Goal: Navigation & Orientation: Find specific page/section

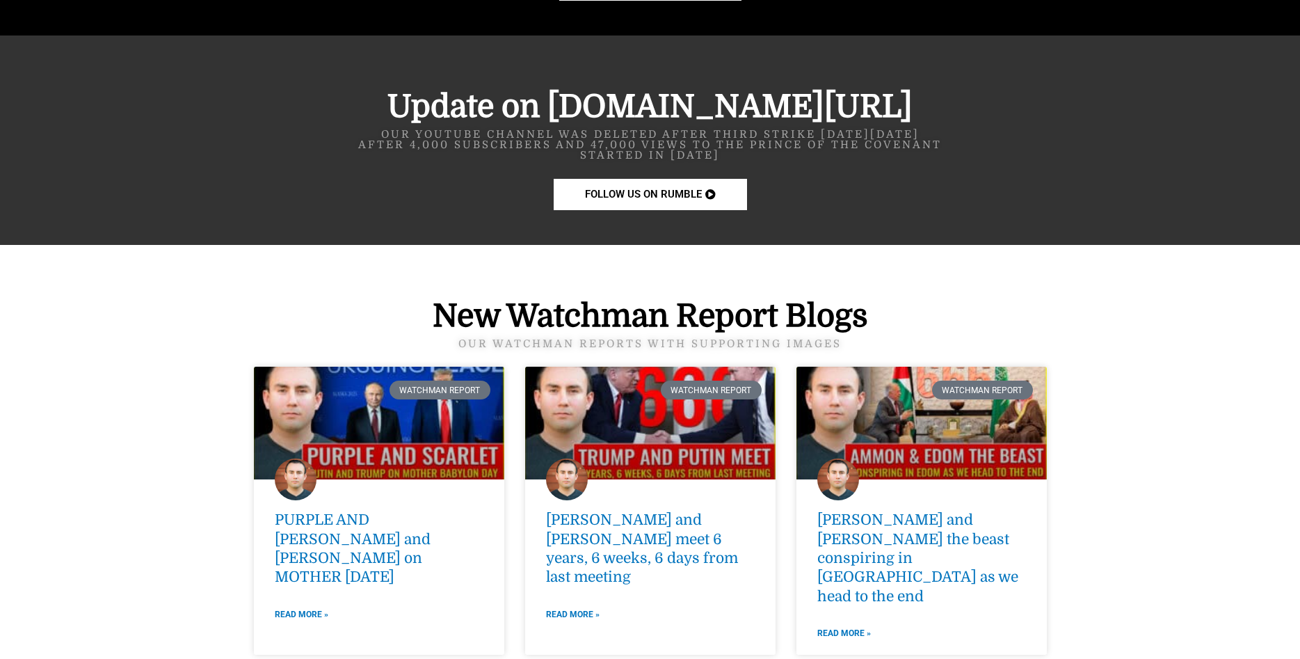
scroll to position [1706, 0]
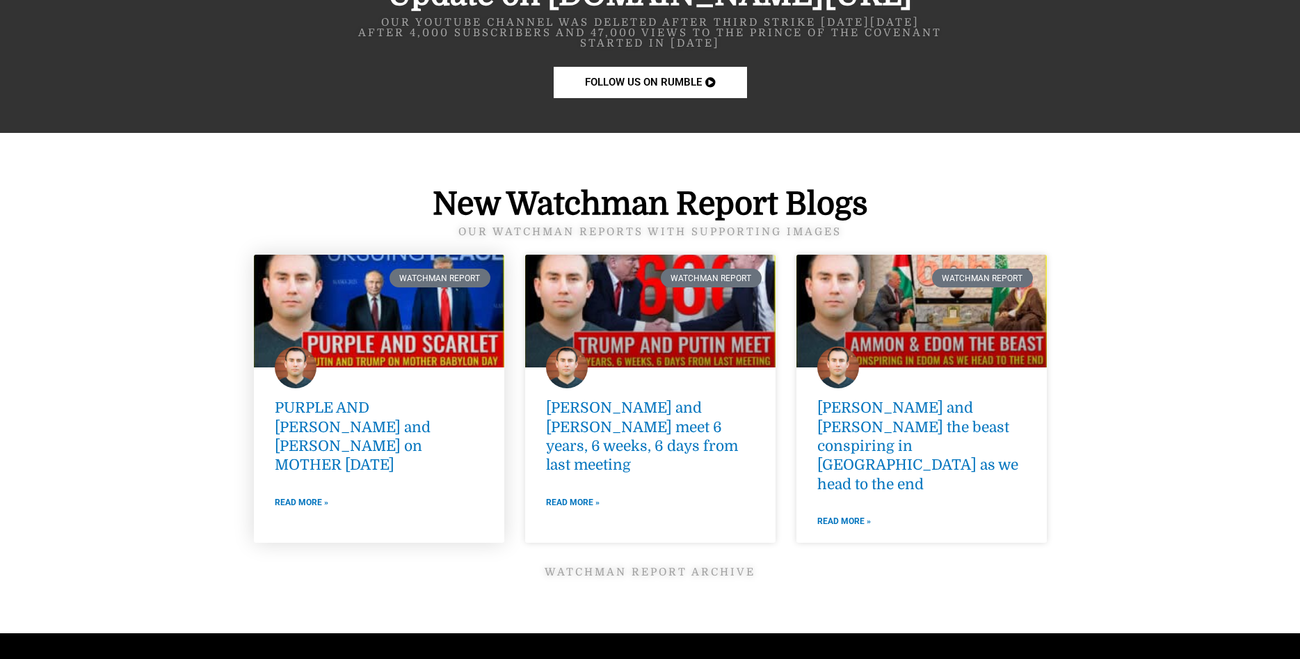
click at [336, 328] on link at bounding box center [379, 311] width 250 height 113
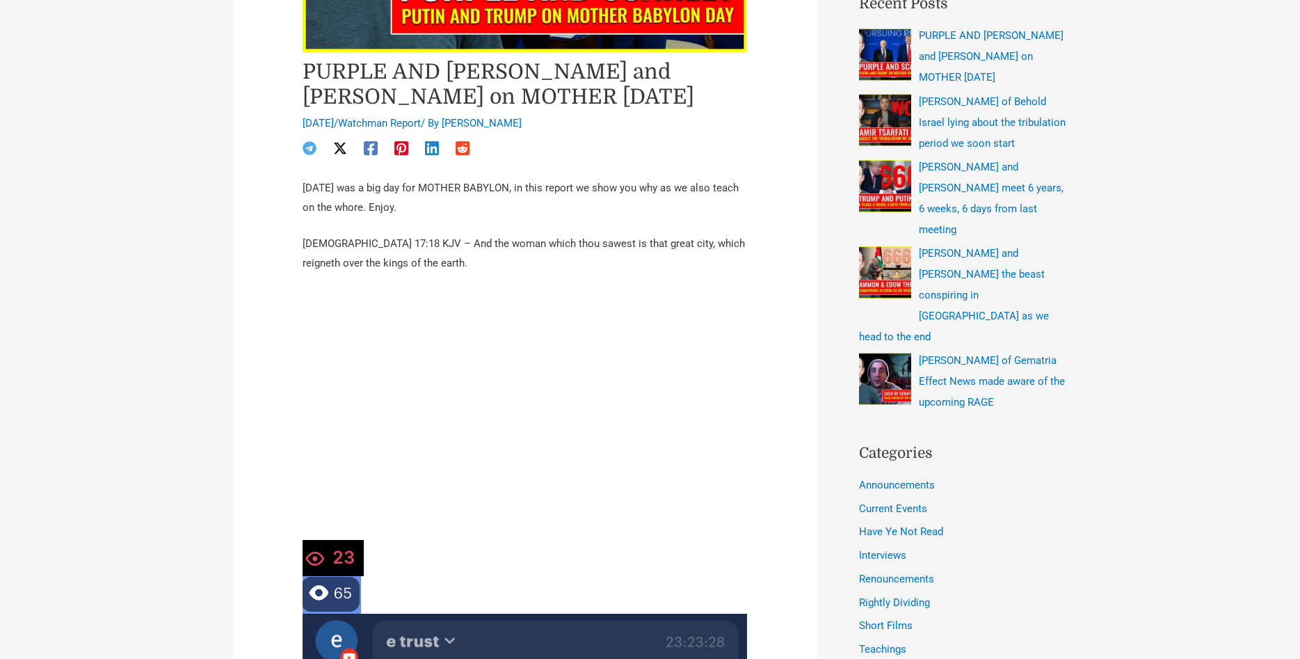
scroll to position [467, 0]
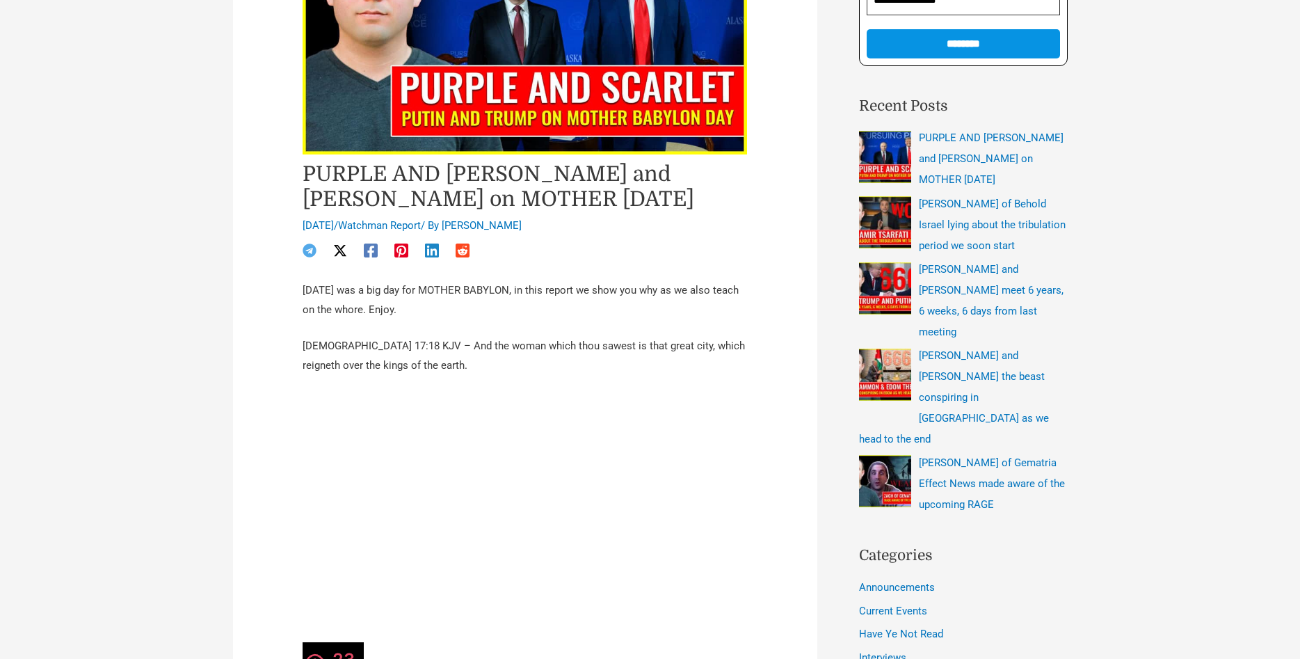
scroll to position [0, 0]
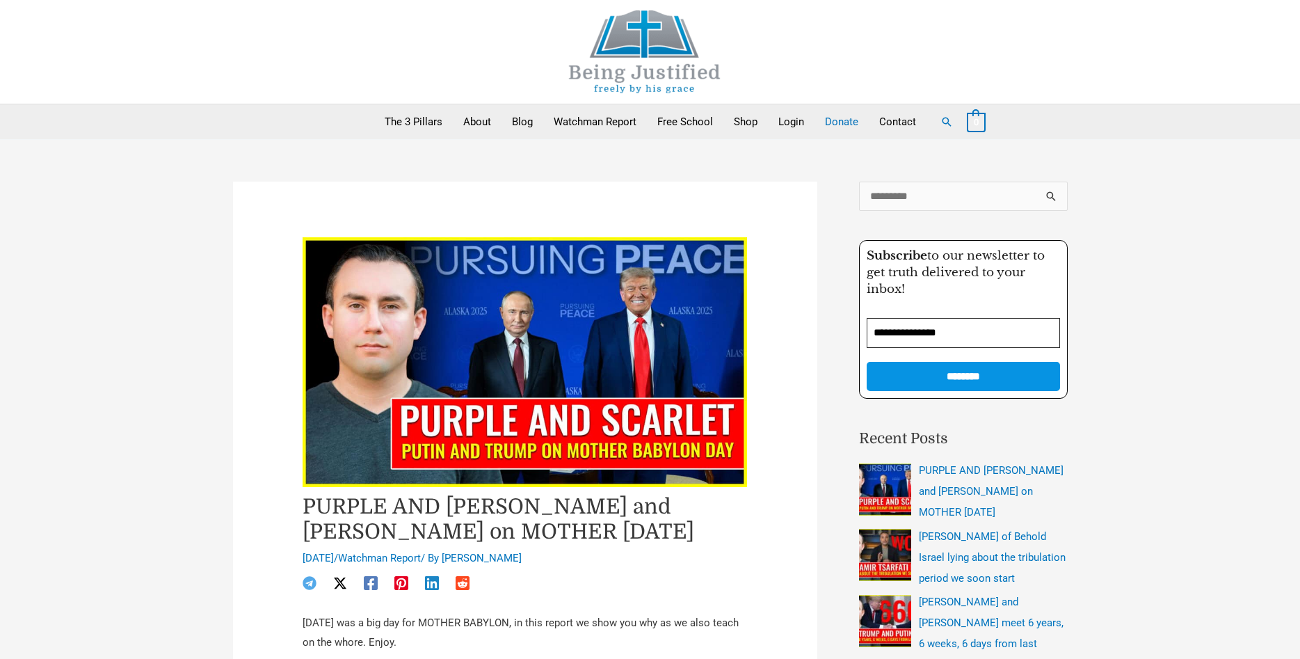
click at [833, 120] on link "Donate" at bounding box center [842, 121] width 54 height 35
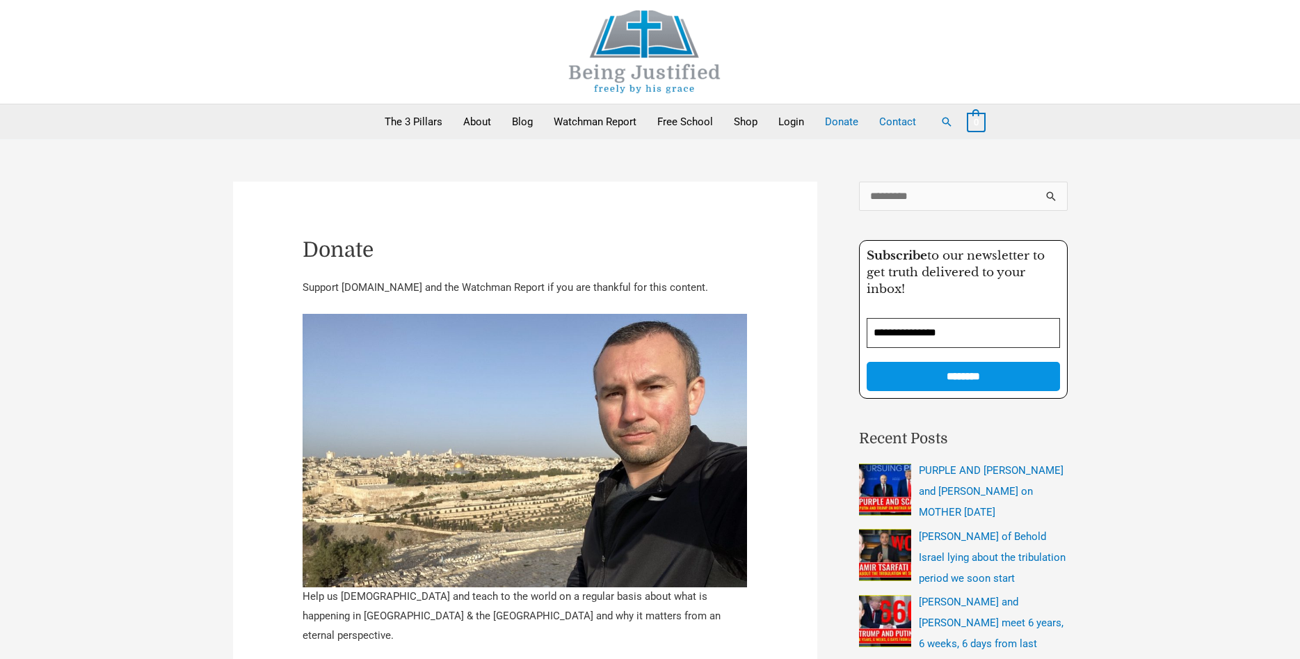
click at [890, 120] on link "Contact" at bounding box center [898, 121] width 58 height 35
